Goal: Find specific page/section: Find specific page/section

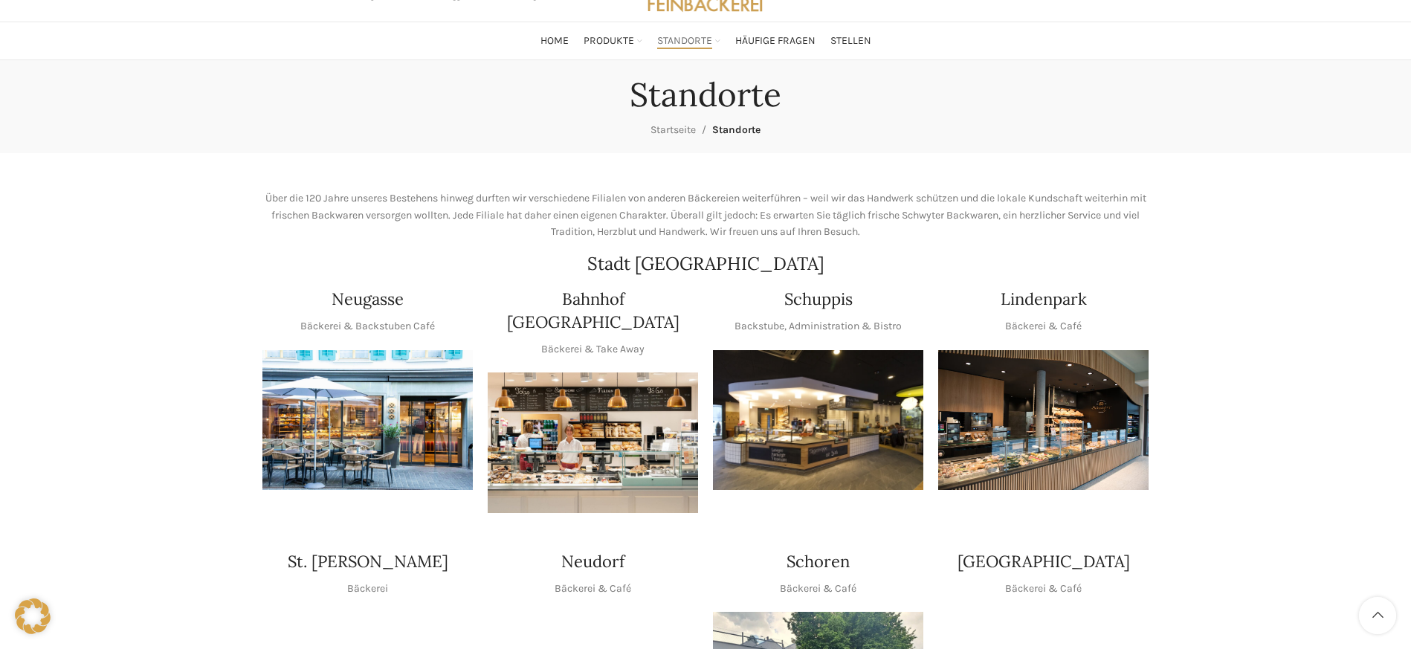
scroll to position [271, 0]
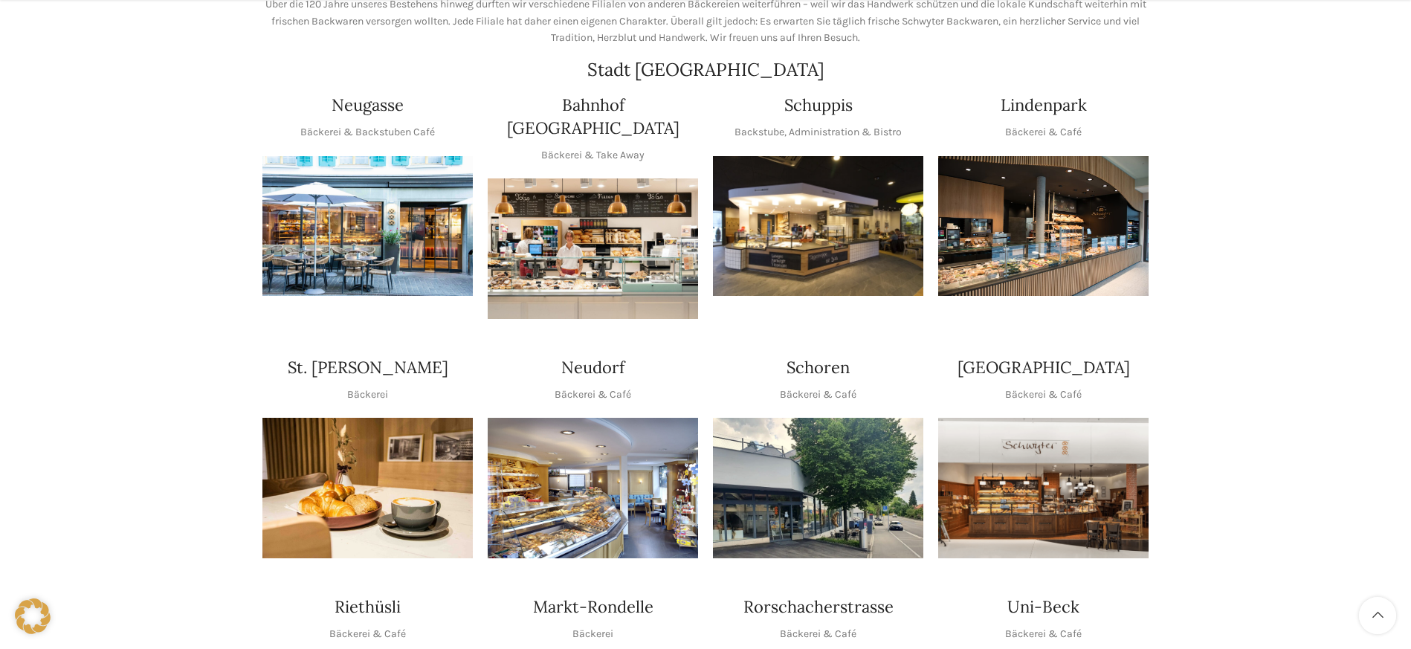
click at [809, 262] on img "1 / 1" at bounding box center [818, 226] width 210 height 141
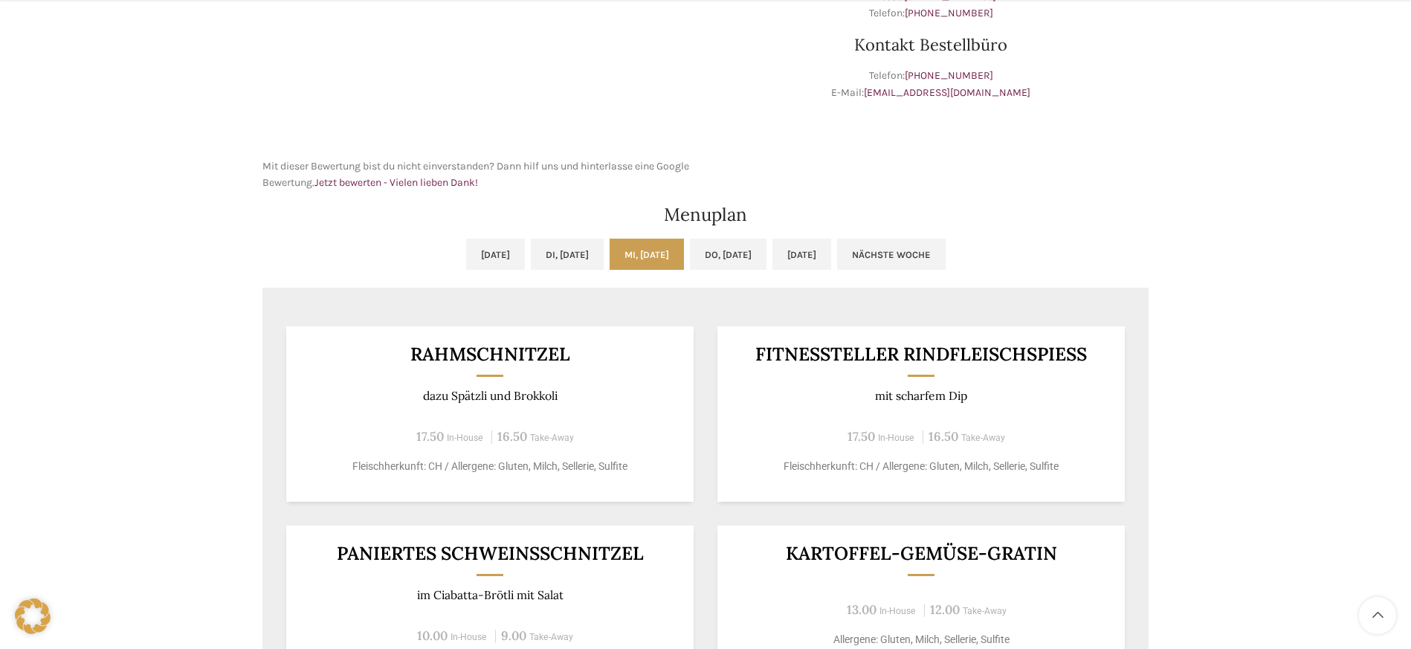
scroll to position [589, 0]
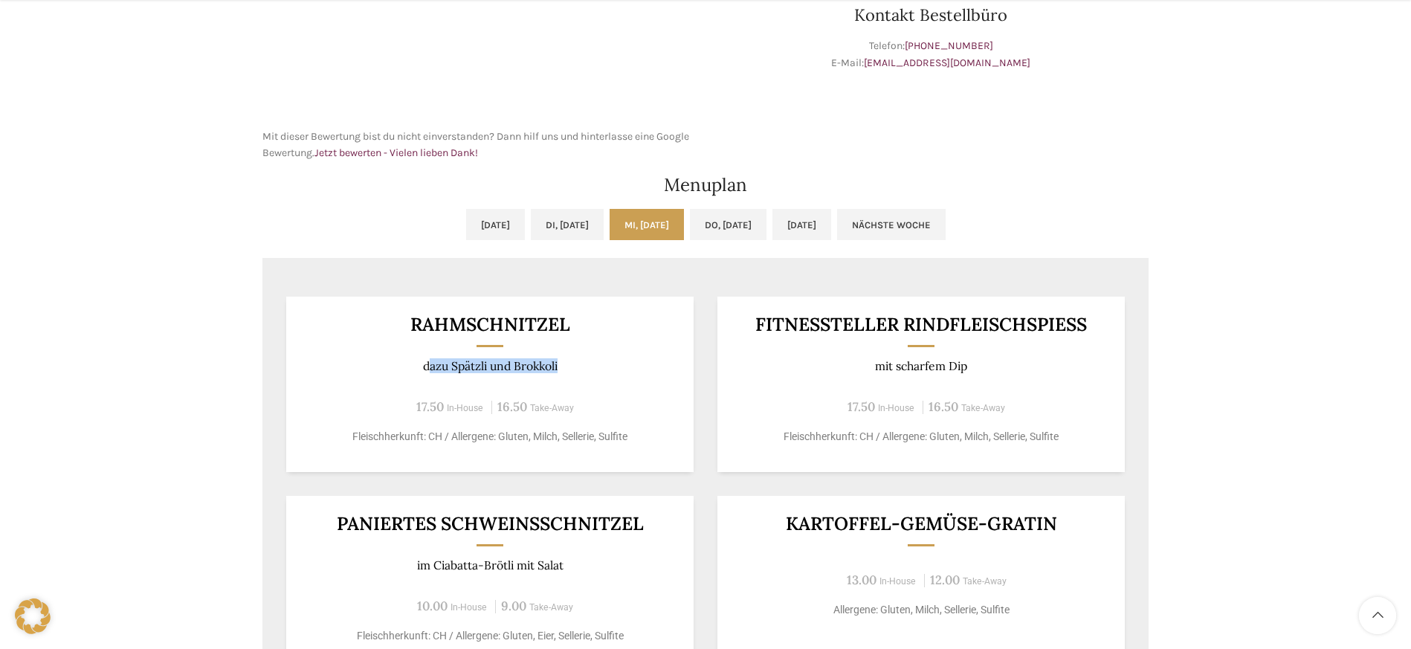
drag, startPoint x: 429, startPoint y: 367, endPoint x: 561, endPoint y: 364, distance: 131.6
click at [561, 364] on p "dazu Spätzli und Brokkoli" at bounding box center [490, 366] width 371 height 14
drag, startPoint x: 527, startPoint y: 430, endPoint x: 633, endPoint y: 429, distance: 106.3
click at [614, 429] on p "Fleischherkunft: CH / Allergene: Gluten, Milch, Sellerie, Sulfite" at bounding box center [490, 437] width 371 height 16
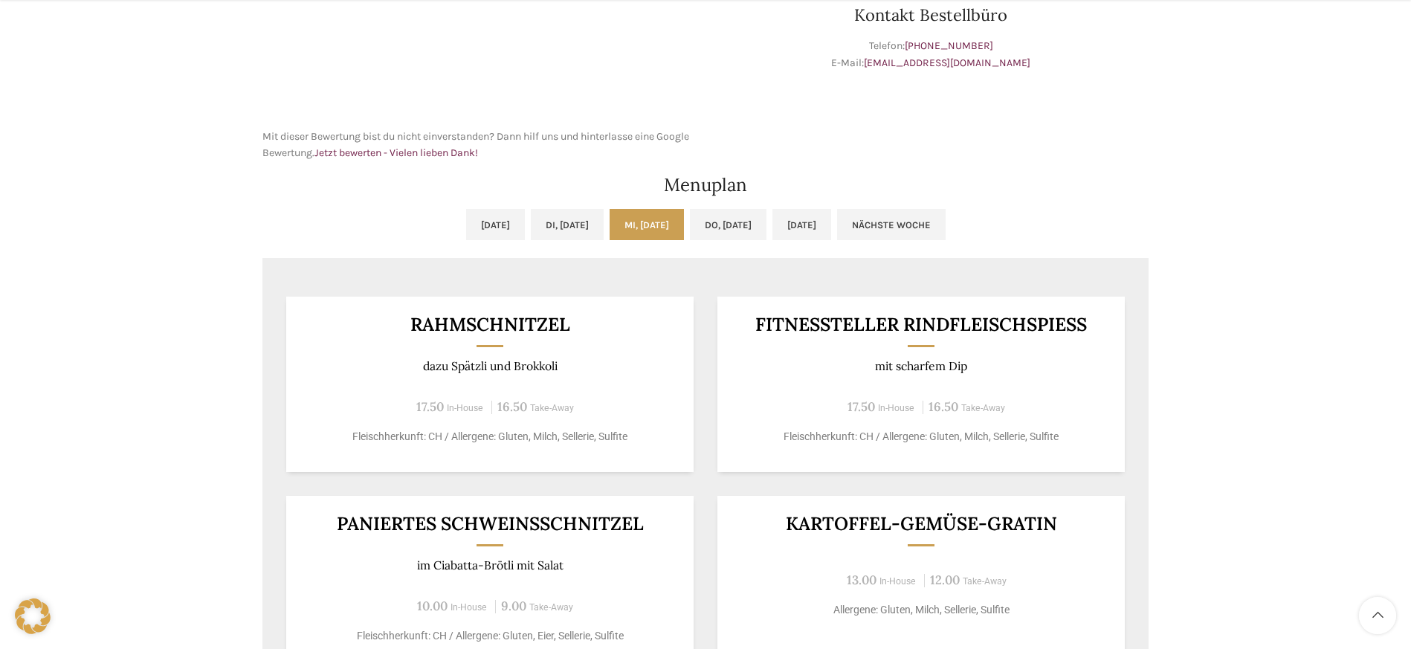
click at [636, 429] on p "Fleischherkunft: CH / Allergene: Gluten, Milch, Sellerie, Sulfite" at bounding box center [490, 437] width 371 height 16
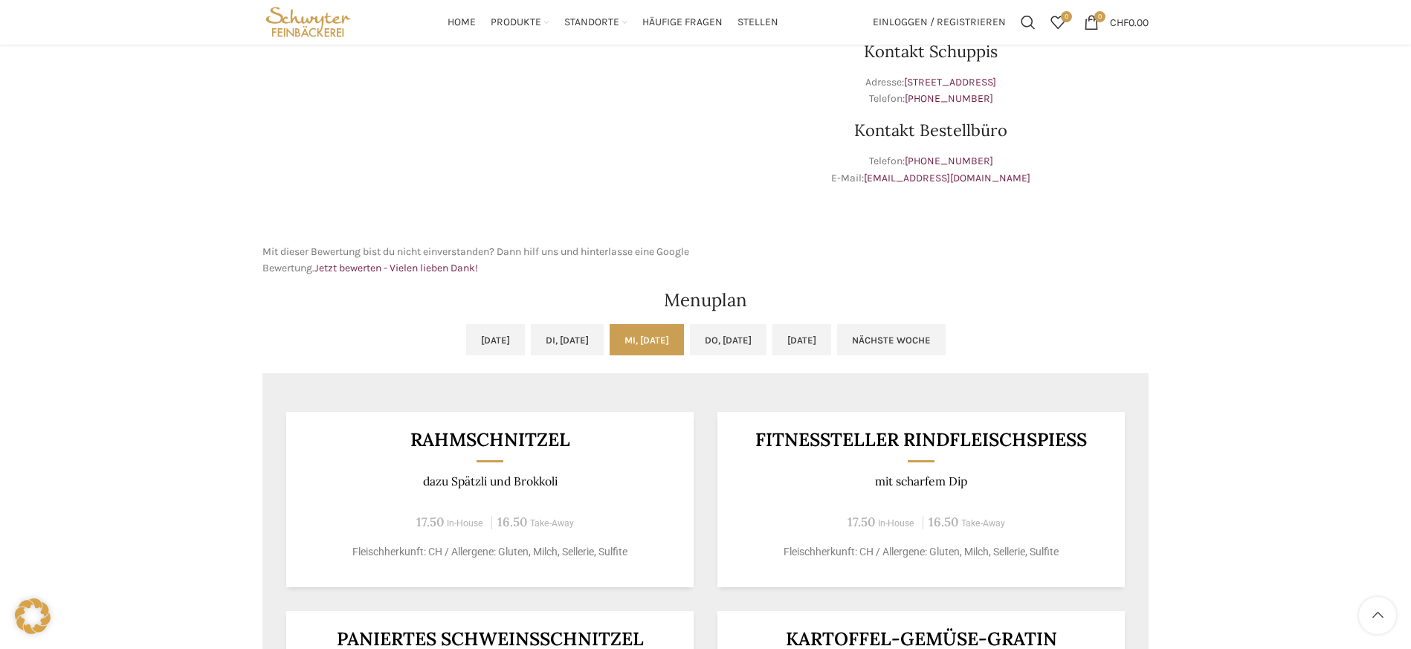
scroll to position [0, 0]
